Goal: Transaction & Acquisition: Purchase product/service

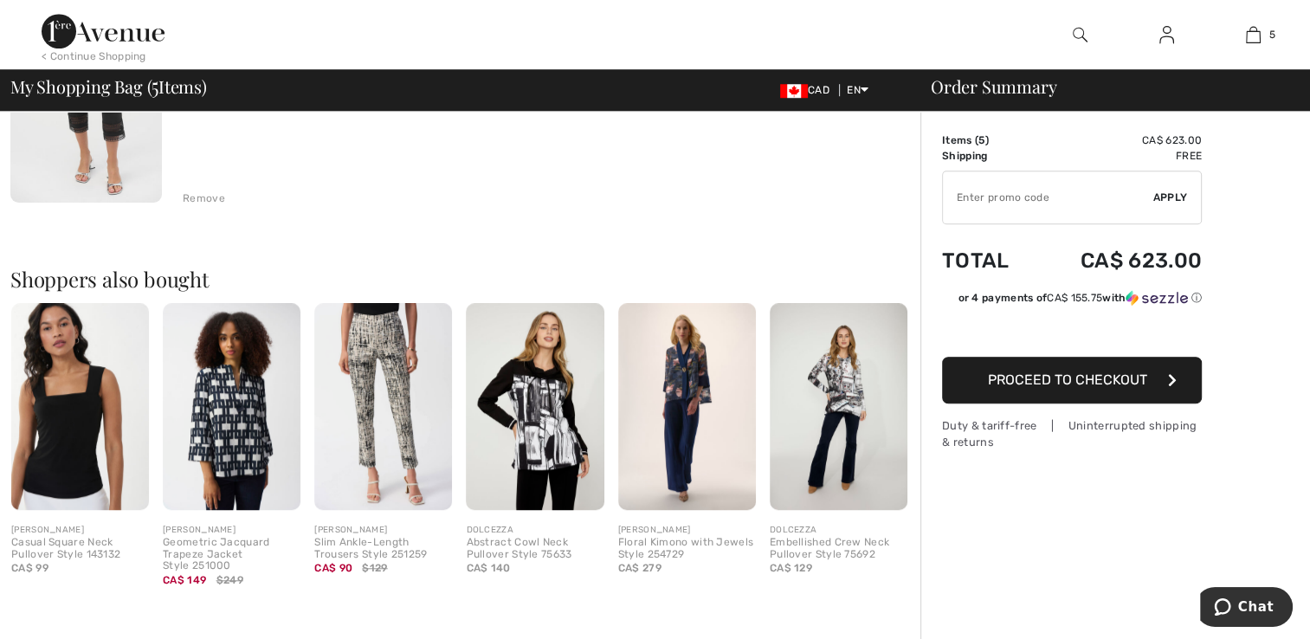
scroll to position [1285, 0]
click at [847, 391] on img at bounding box center [839, 406] width 138 height 207
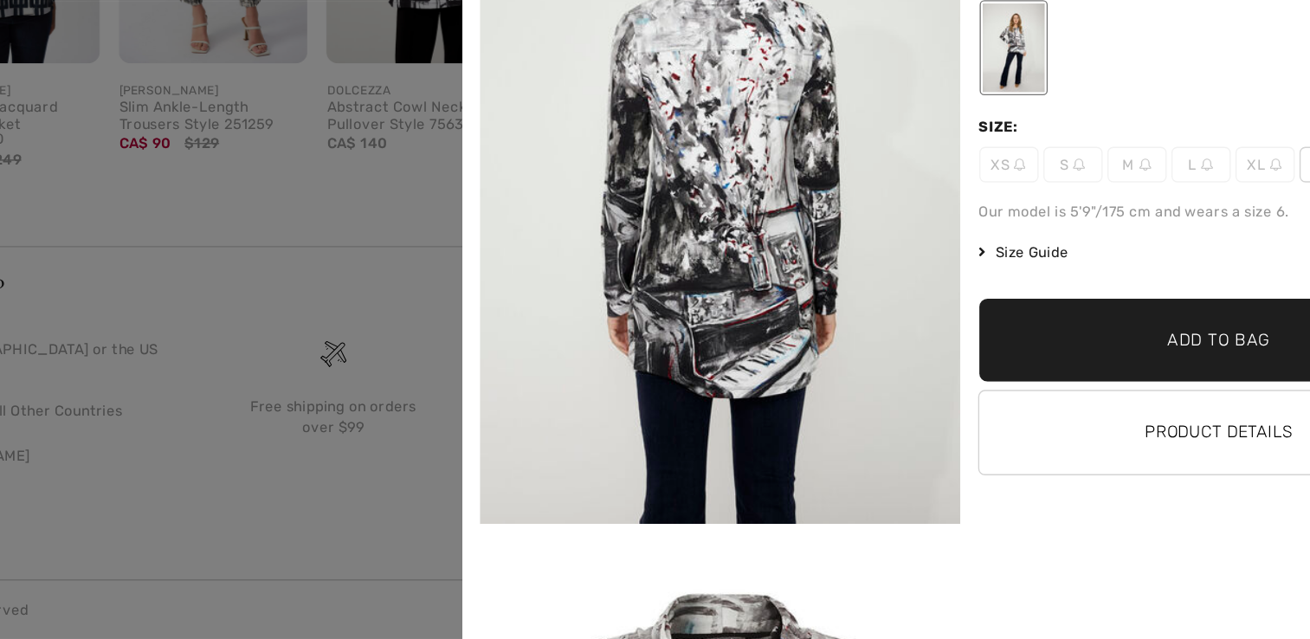
scroll to position [1718, 0]
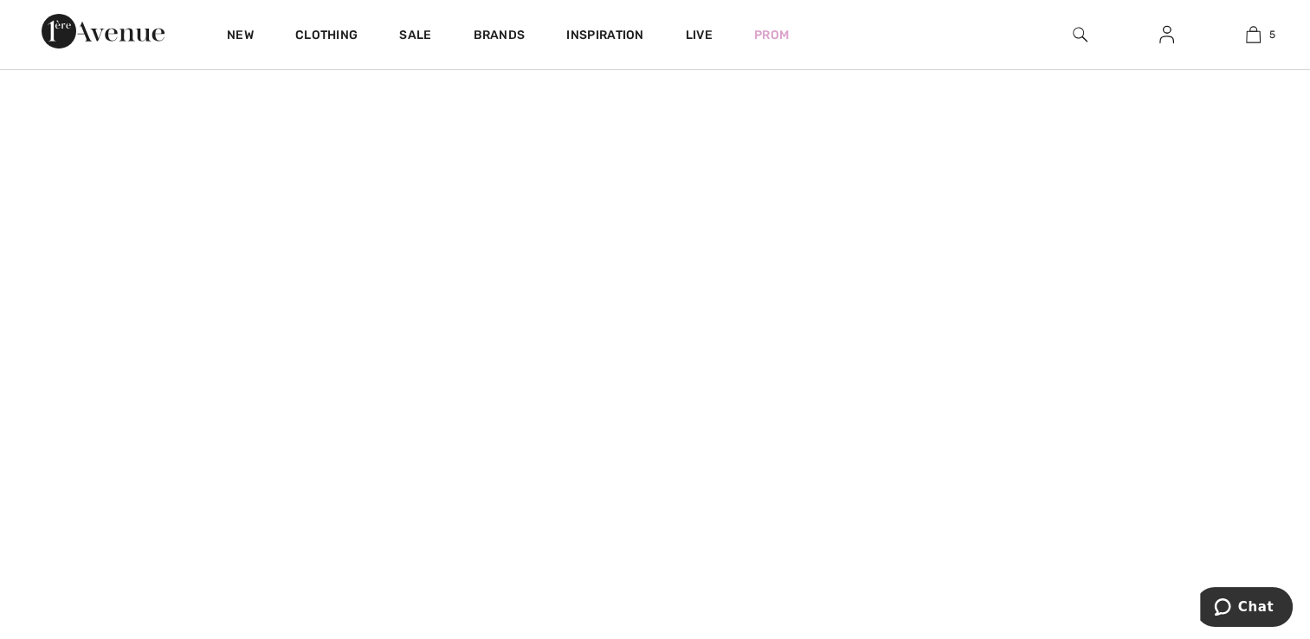
scroll to position [19, 0]
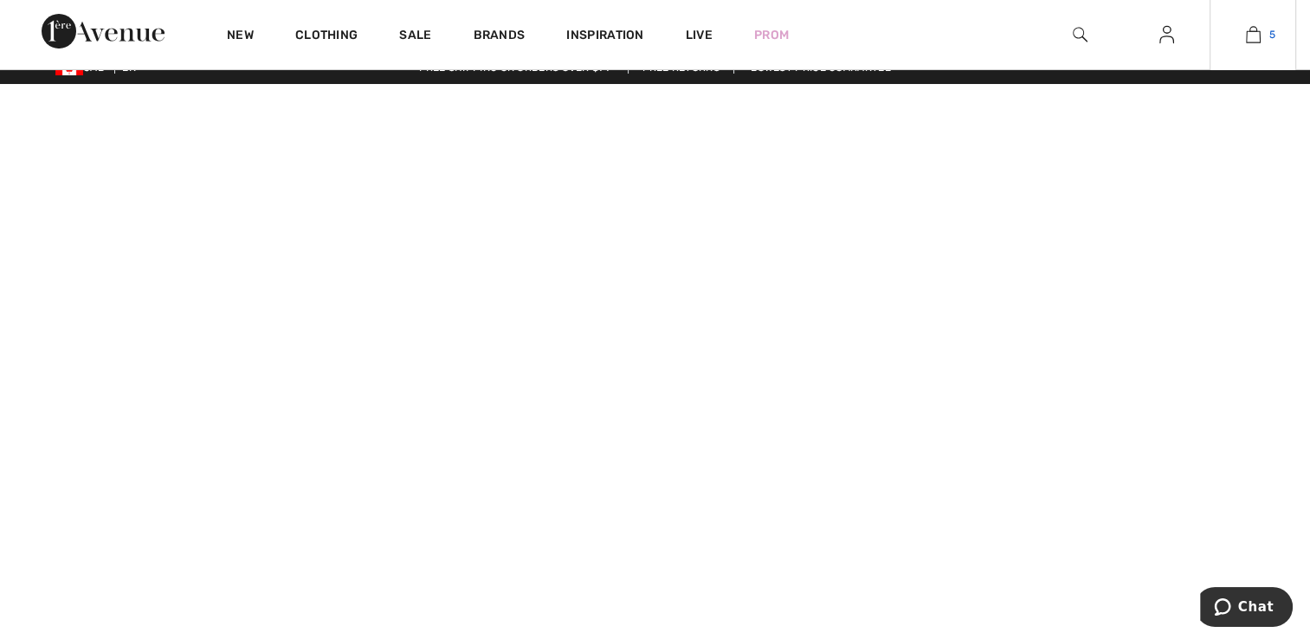
click at [1271, 34] on span "5" at bounding box center [1272, 35] width 6 height 16
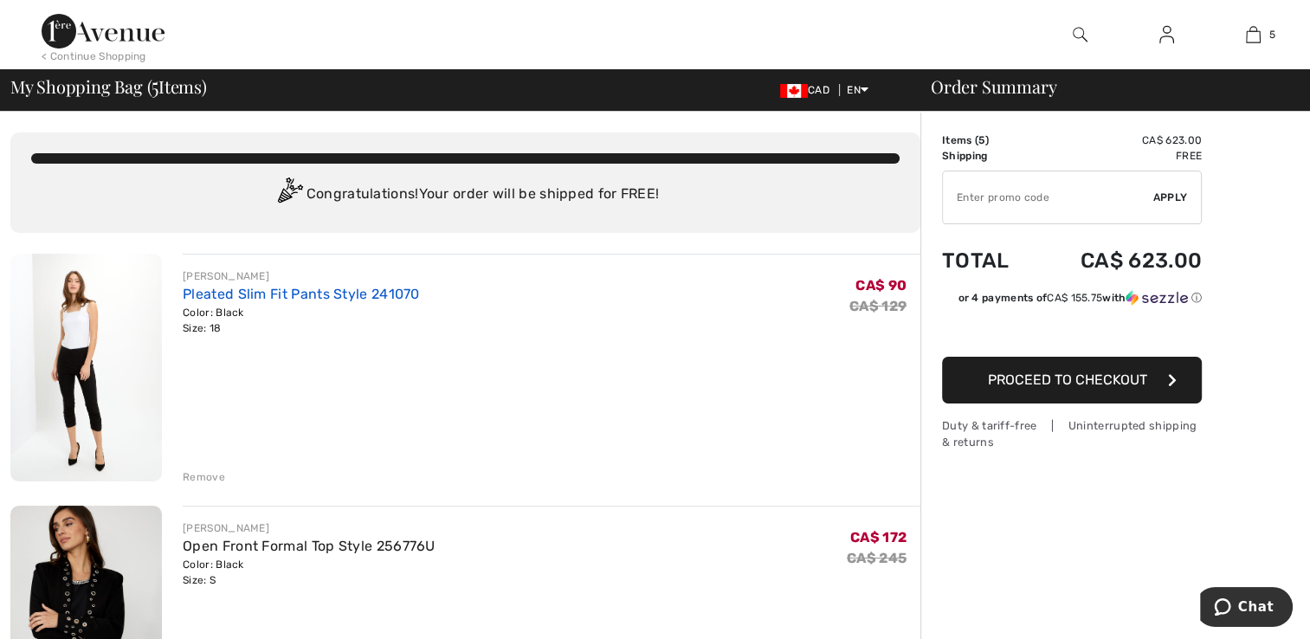
click at [266, 295] on link "Pleated Slim Fit Pants Style 241070" at bounding box center [301, 294] width 237 height 16
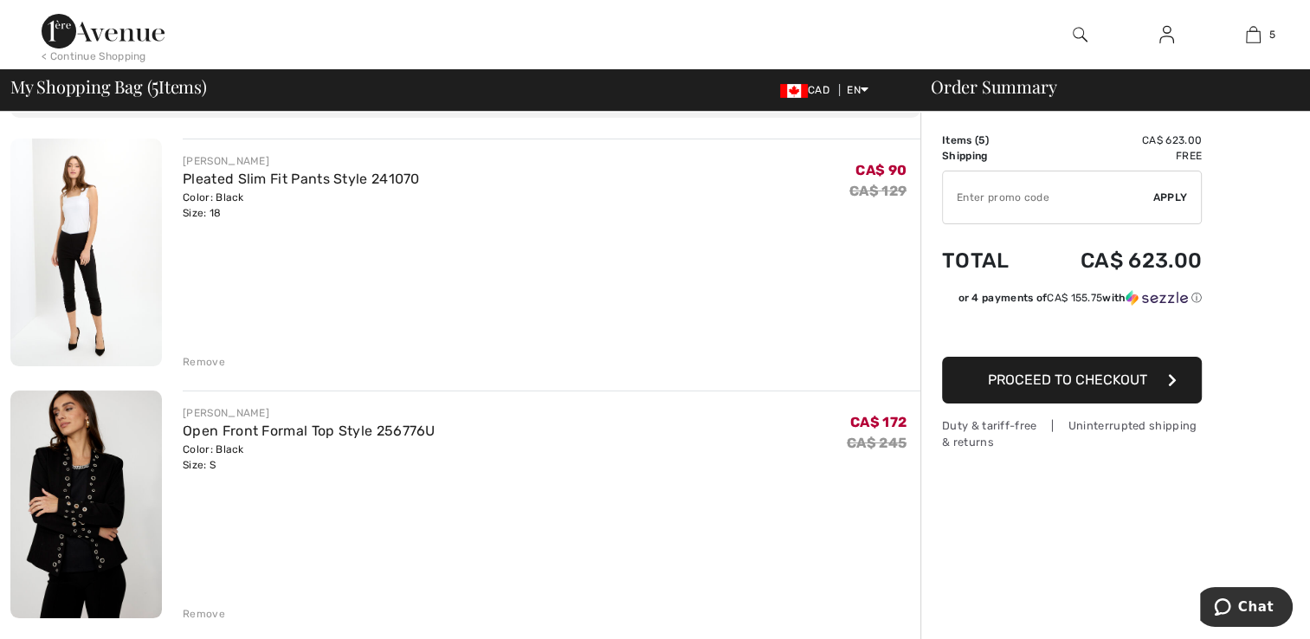
scroll to position [346, 0]
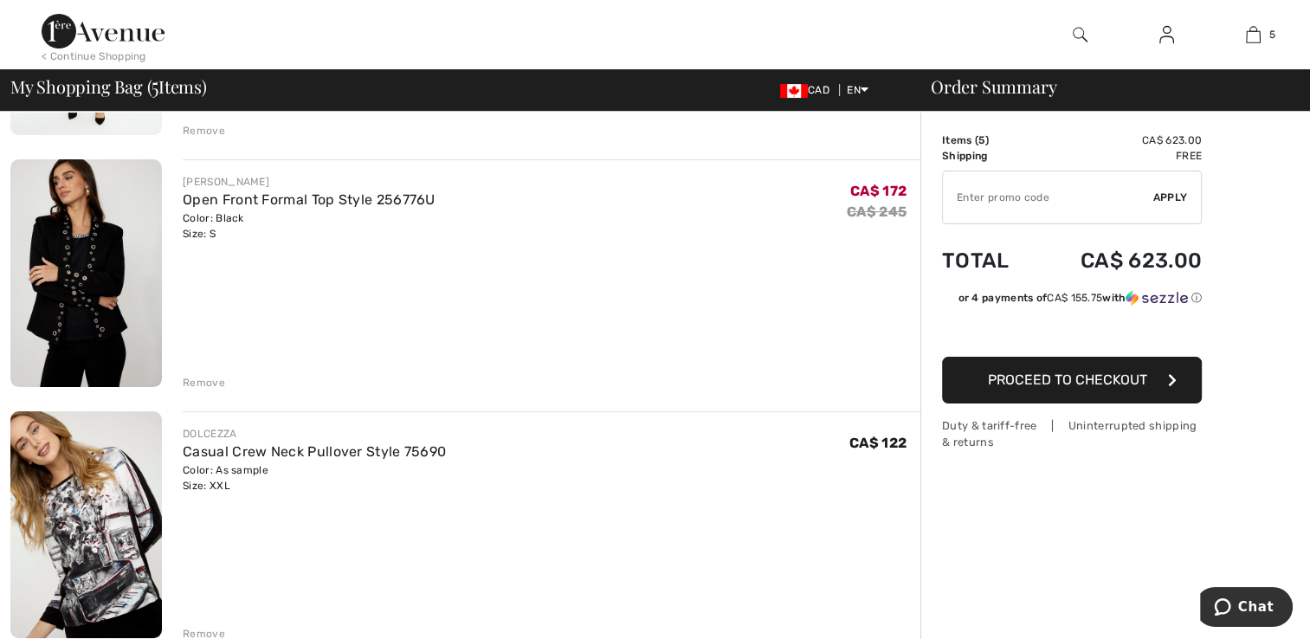
click at [242, 202] on link "Open Front Formal Top Style 256776U" at bounding box center [309, 199] width 253 height 16
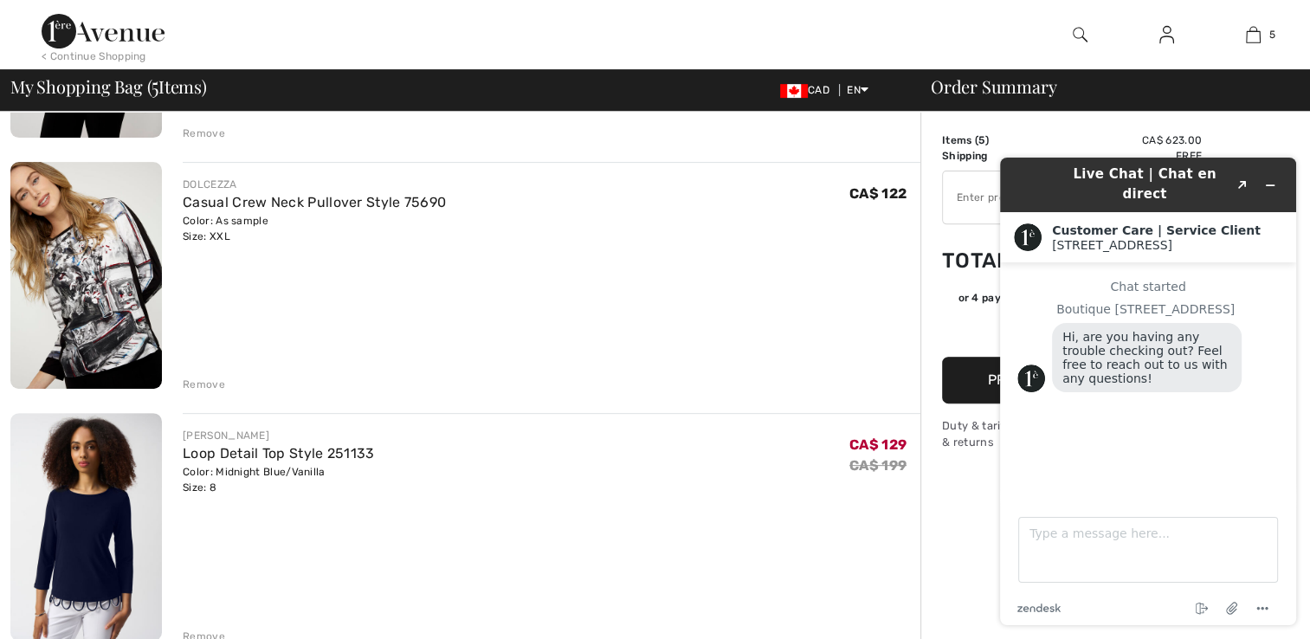
click at [203, 205] on link "Casual Crew Neck Pullover Style 75690" at bounding box center [314, 202] width 263 height 16
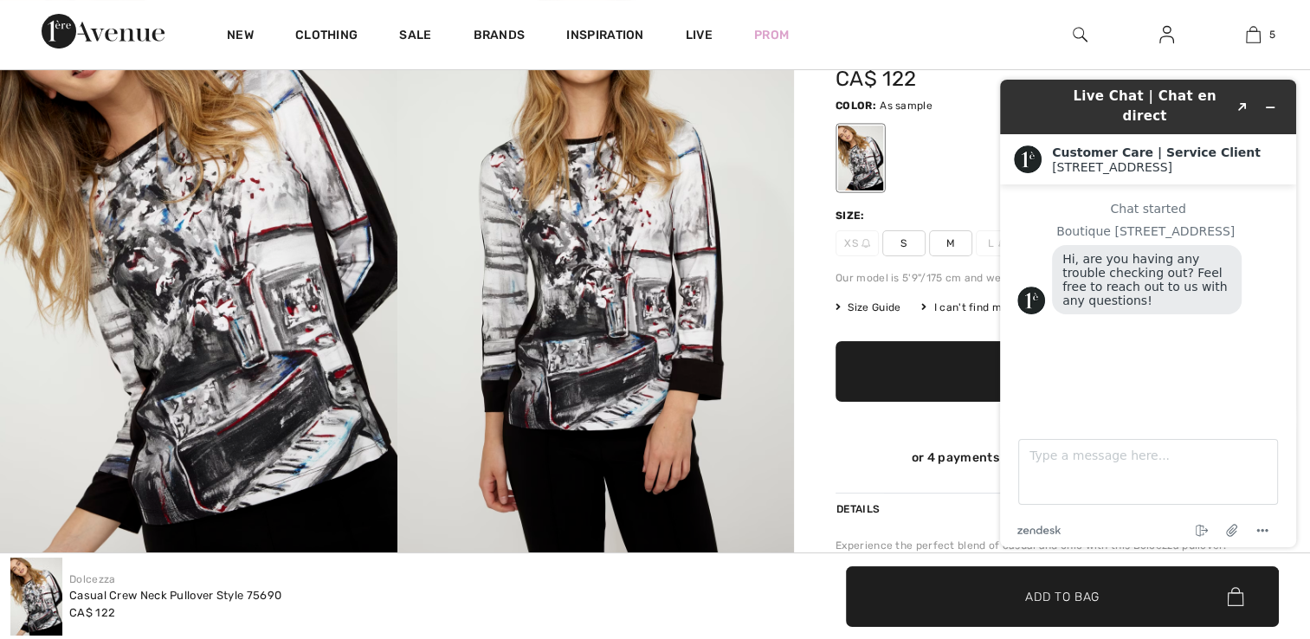
scroll to position [181, 0]
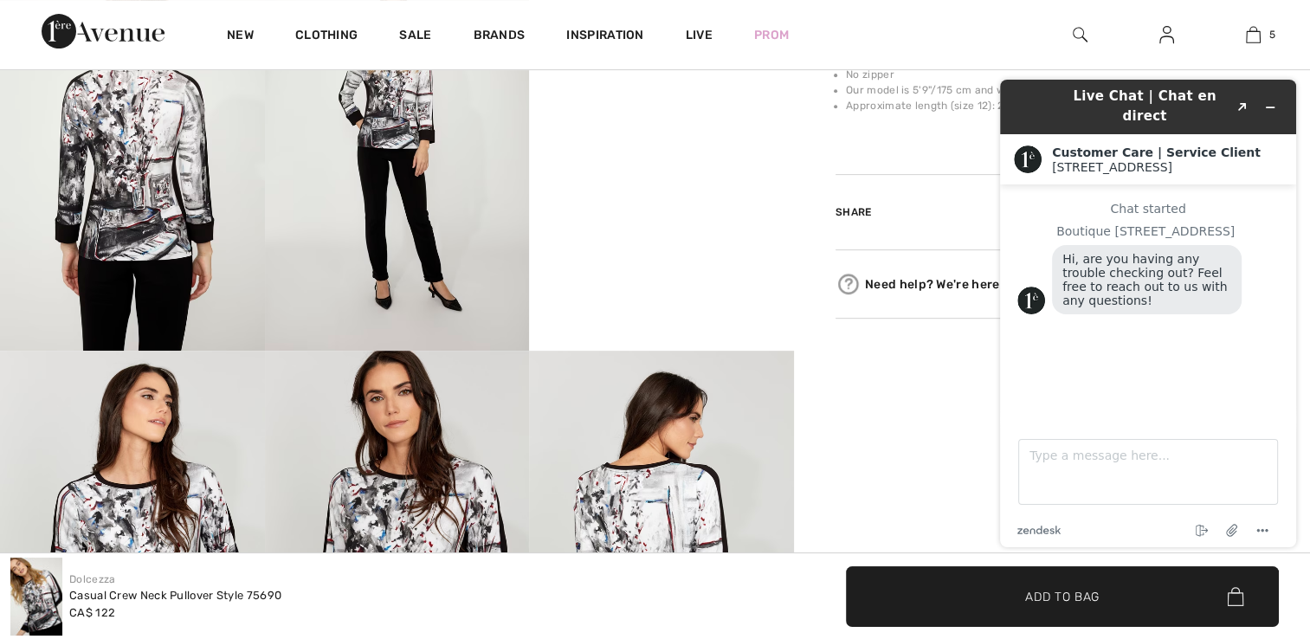
click at [142, 339] on img at bounding box center [132, 152] width 265 height 396
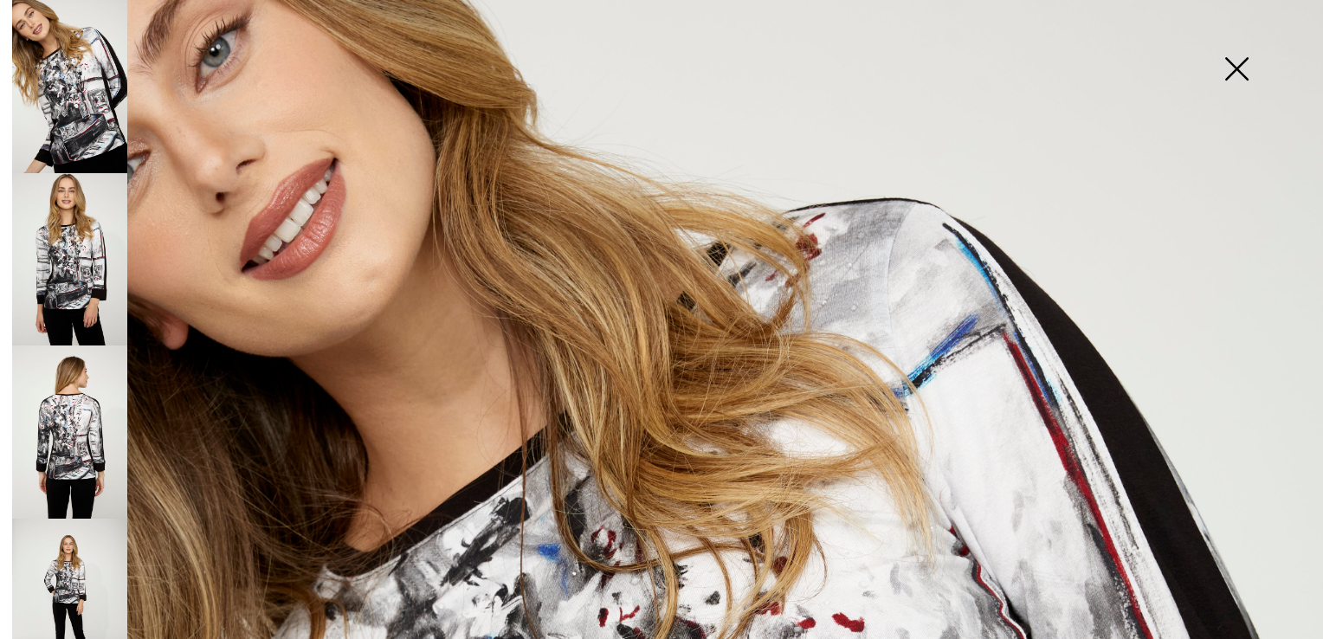
scroll to position [0, 0]
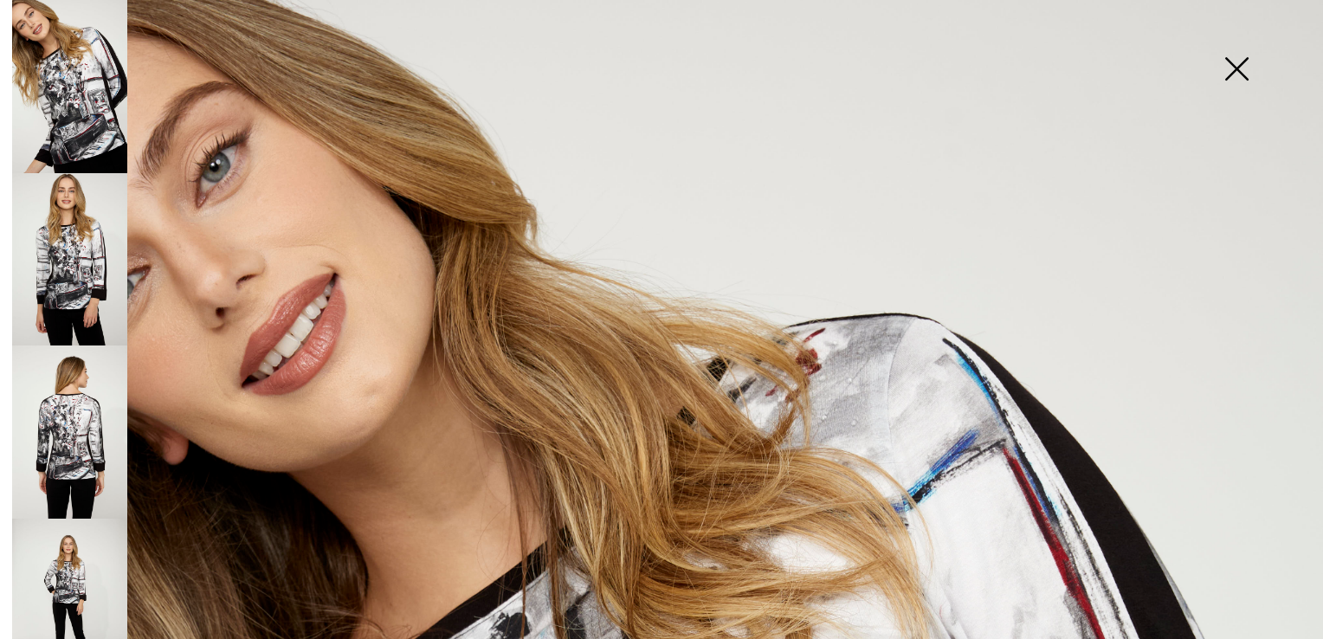
click at [1221, 87] on img at bounding box center [1236, 70] width 87 height 89
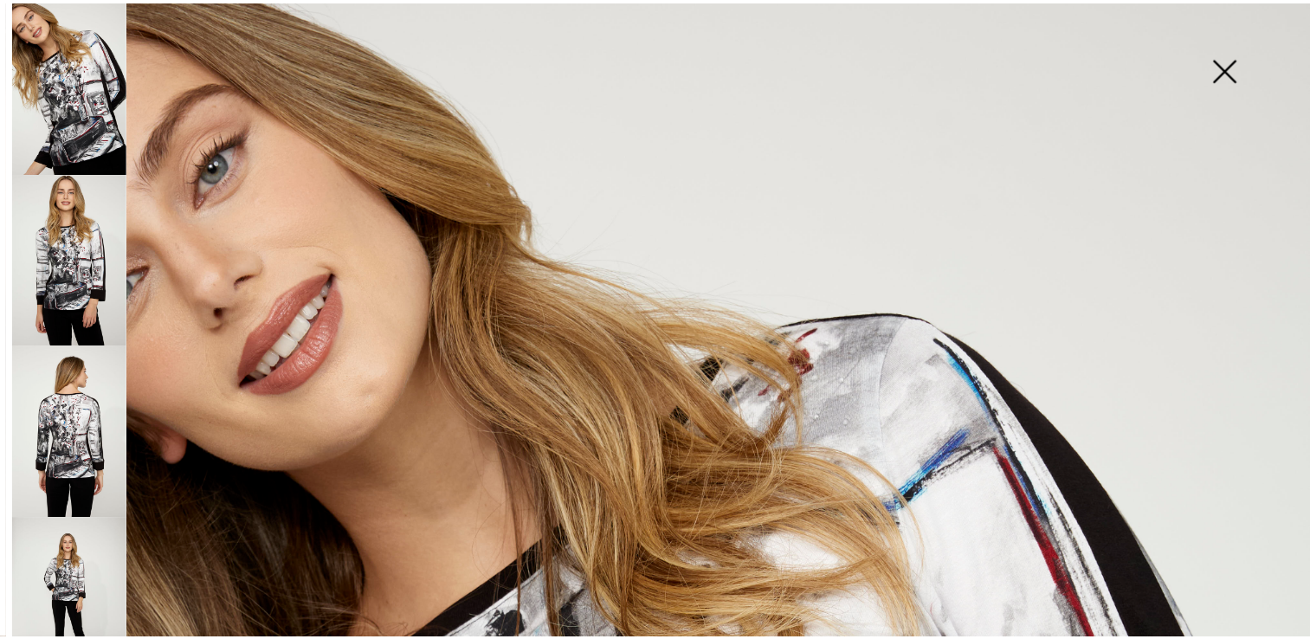
scroll to position [744, 0]
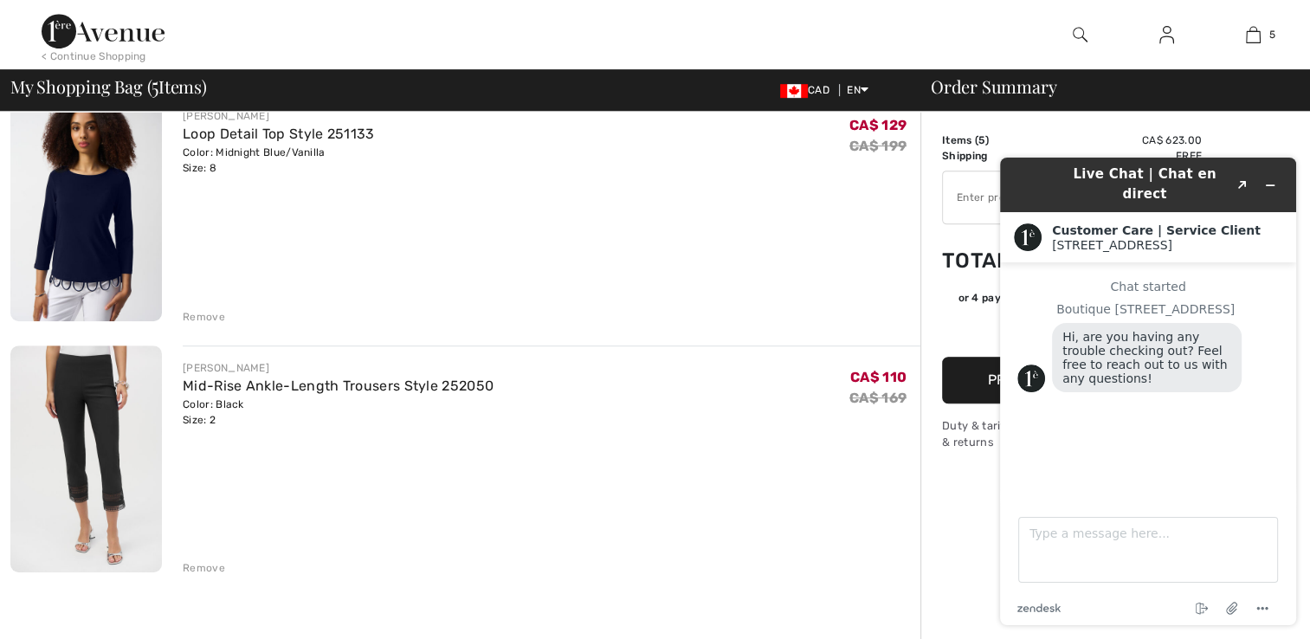
scroll to position [917, 0]
click at [195, 135] on link "Loop Detail Top Style 251133" at bounding box center [278, 132] width 191 height 16
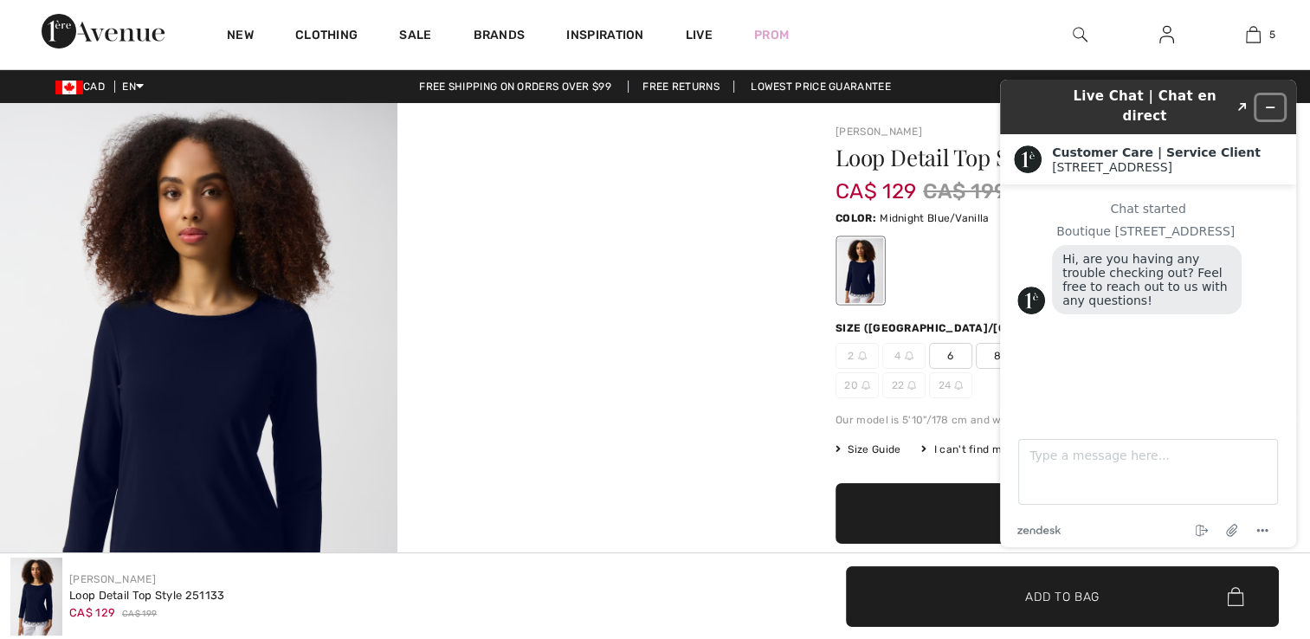
click at [1272, 101] on icon "Minimize widget" at bounding box center [1270, 107] width 12 height 12
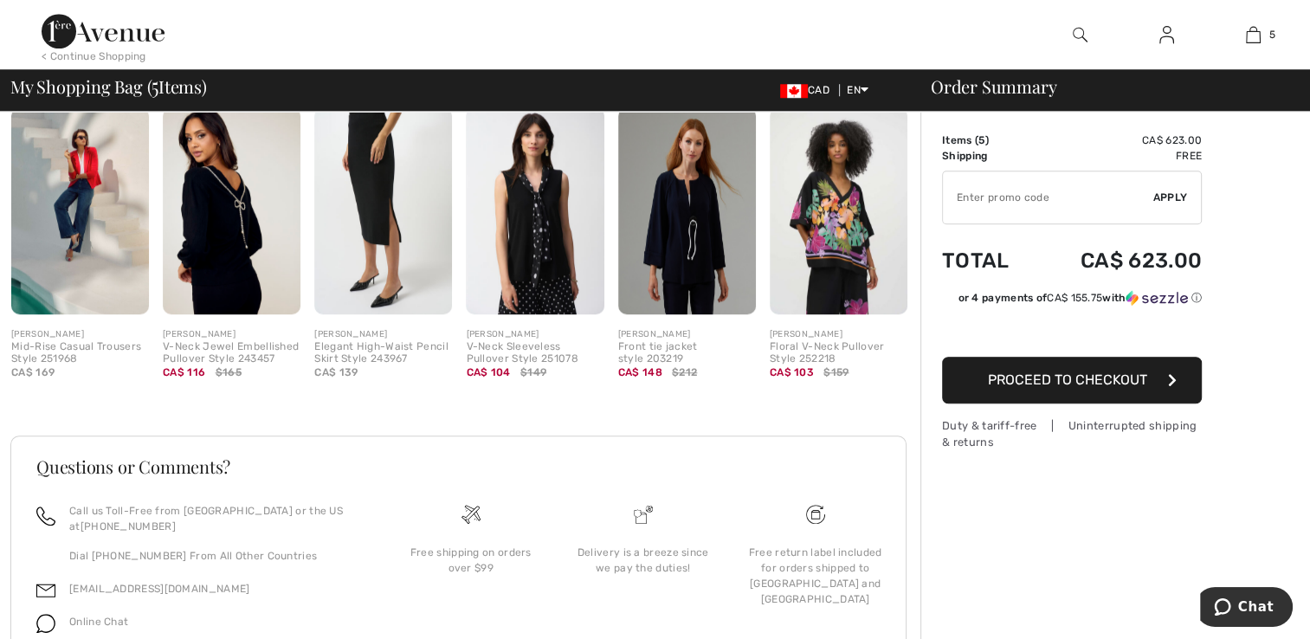
scroll to position [1563, 0]
